Goal: Task Accomplishment & Management: Use online tool/utility

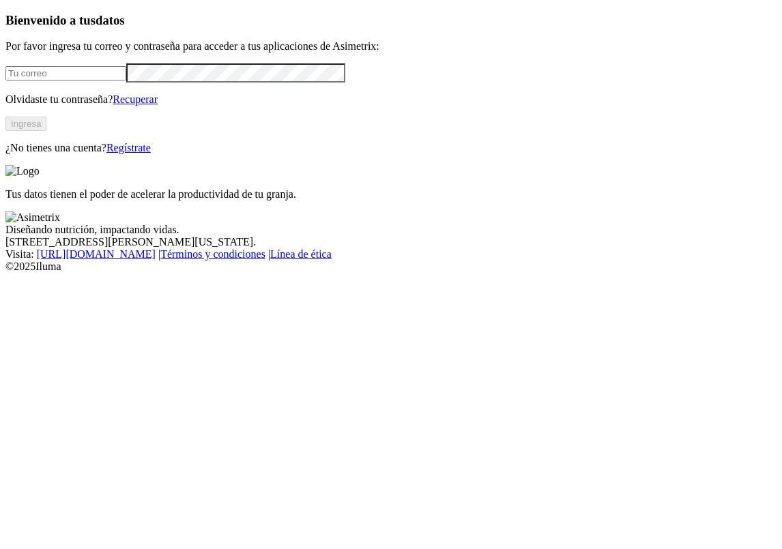
click at [126, 80] on input "email" at bounding box center [65, 73] width 121 height 14
click at [46, 131] on button "Ingresa" at bounding box center [25, 124] width 41 height 14
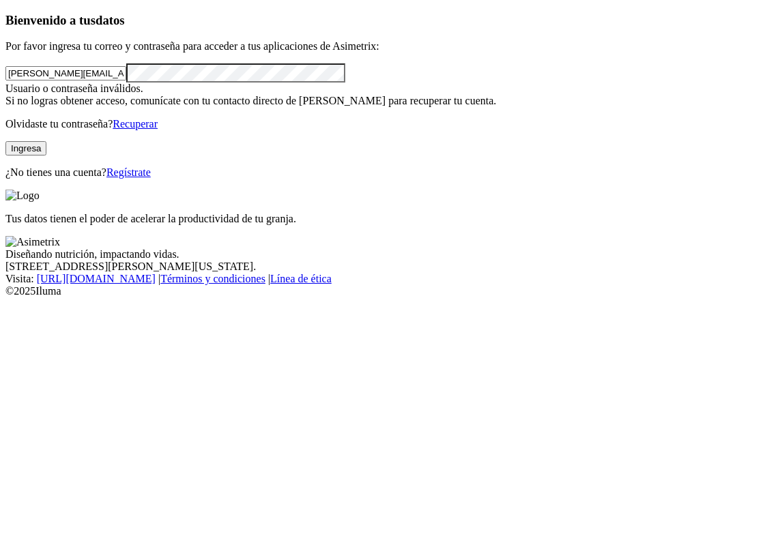
click at [46, 155] on button "Ingresa" at bounding box center [25, 148] width 41 height 14
drag, startPoint x: 176, startPoint y: 166, endPoint x: 183, endPoint y: 158, distance: 11.2
click at [183, 82] on form "[PERSON_NAME][EMAIL_ADDRESS][PERSON_NAME][DOMAIN_NAME]" at bounding box center [390, 72] width 771 height 18
click at [126, 80] on input "[PERSON_NAME][EMAIL_ADDRESS][PERSON_NAME][DOMAIN_NAME]" at bounding box center [65, 73] width 121 height 14
type input "[PERSON_NAME][EMAIL_ADDRESS][PERSON_NAME][DOMAIN_NAME]"
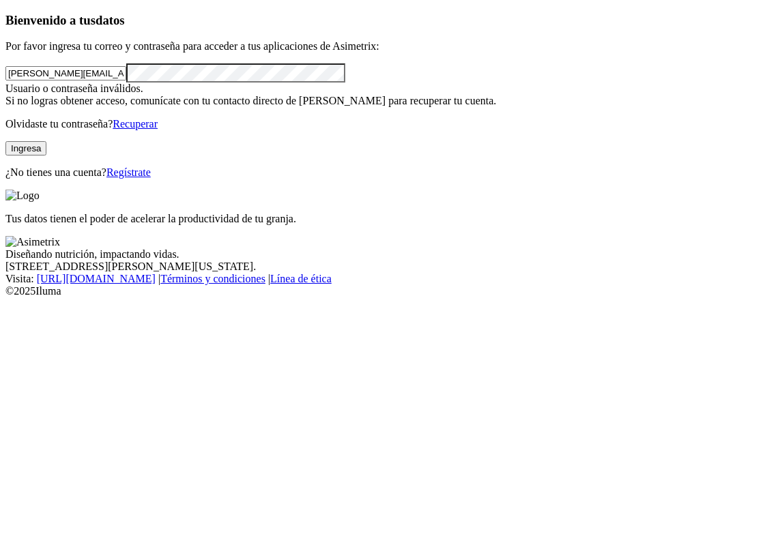
click at [0, 167] on html "Bienvenido a tus datos Por favor ingresa tu correo y contraseña para acceder a …" at bounding box center [391, 151] width 782 height 303
click at [46, 155] on button "Ingresa" at bounding box center [25, 148] width 41 height 14
